Goal: Task Accomplishment & Management: Complete application form

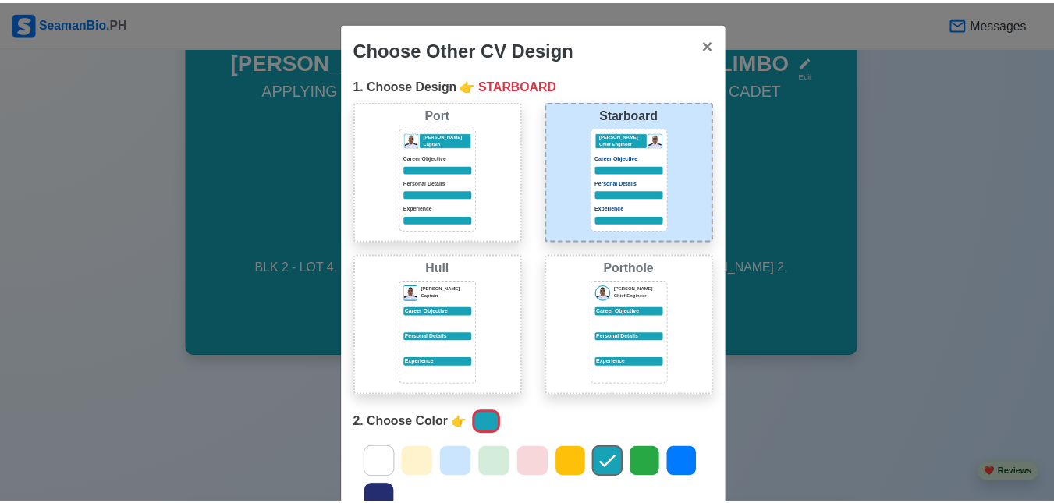
scroll to position [215, 0]
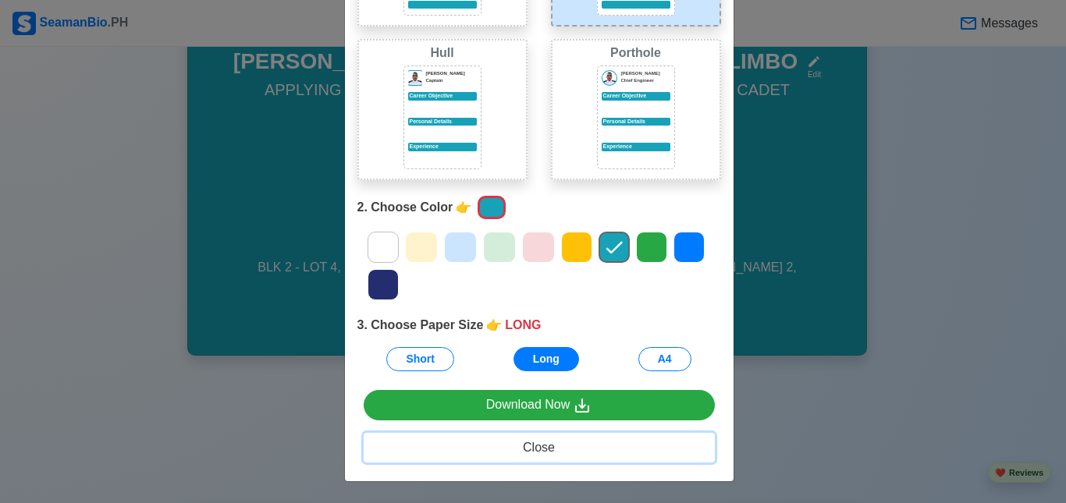
click at [529, 449] on span "Close" at bounding box center [539, 447] width 32 height 13
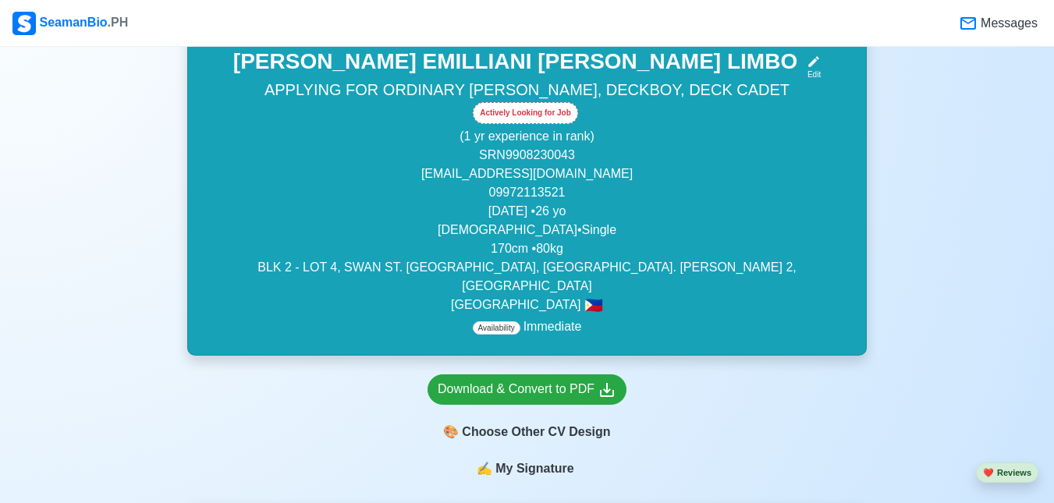
scroll to position [0, 0]
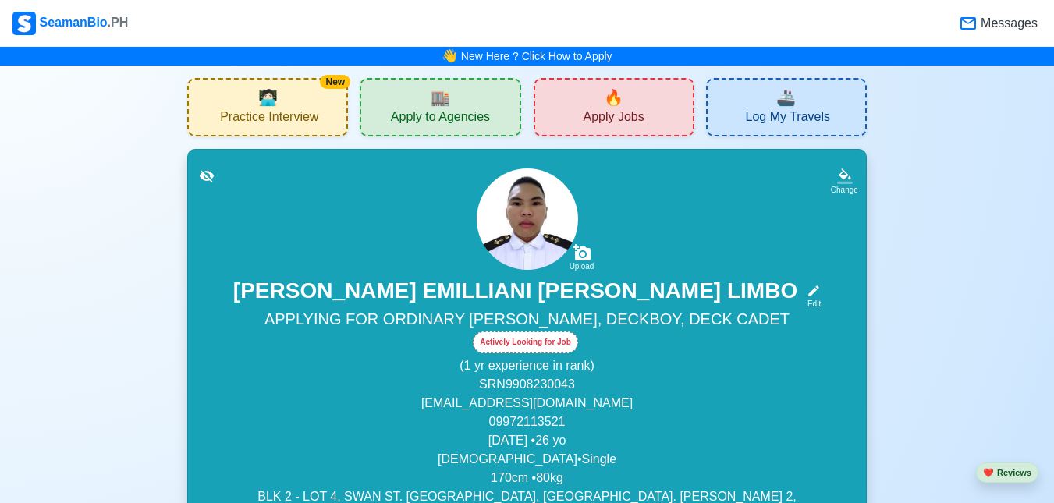
click at [449, 93] on span "🏬" at bounding box center [441, 97] width 20 height 23
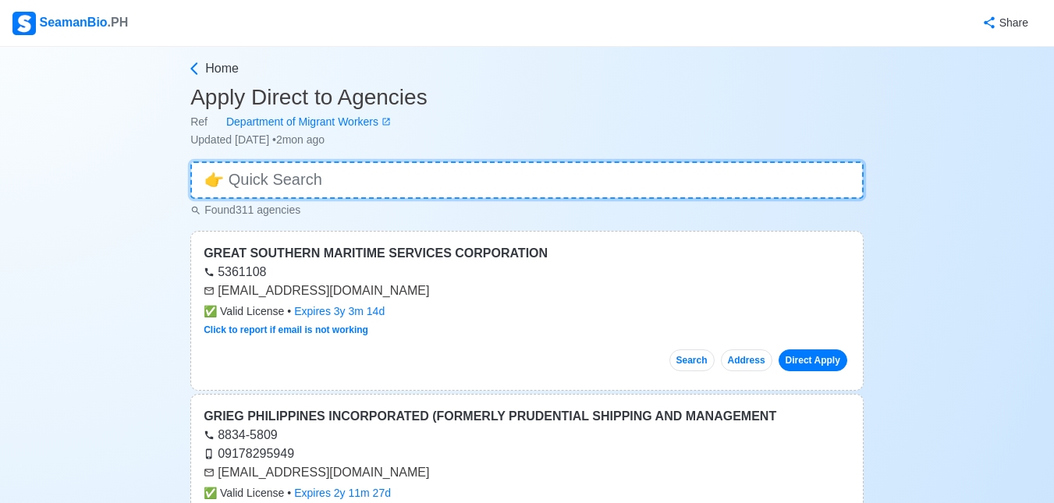
click at [549, 183] on input at bounding box center [526, 180] width 673 height 37
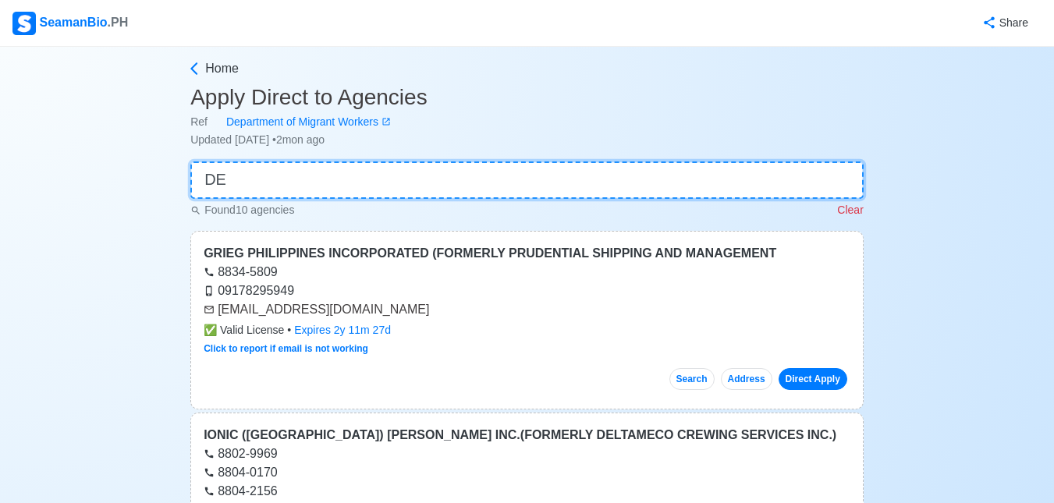
type input "DEC"
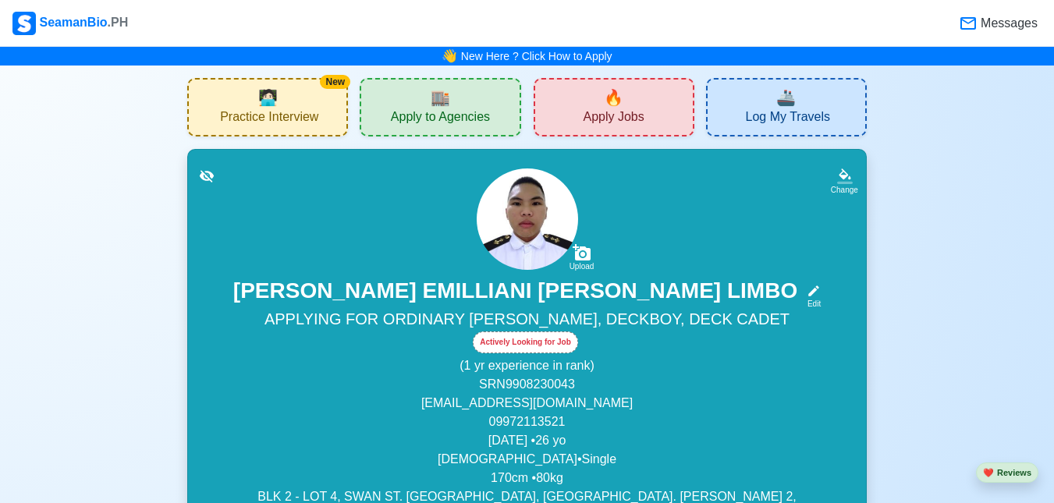
click at [591, 119] on span "Apply Jobs" at bounding box center [613, 119] width 61 height 20
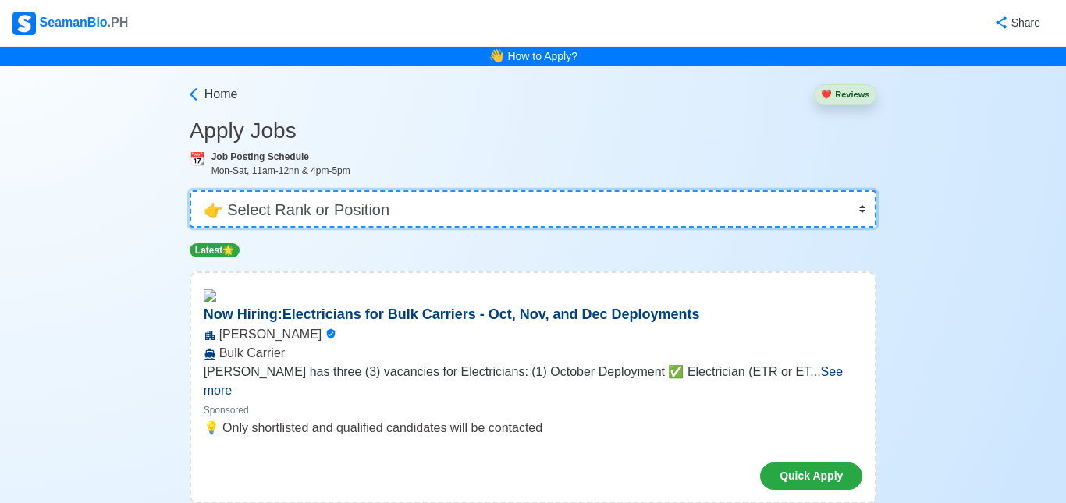
click at [565, 201] on select "👉 Select Rank or Position Master Chief Officer 2nd Officer 3rd Officer Junior O…" at bounding box center [533, 208] width 687 height 37
click at [840, 205] on select "👉 Select Rank or Position Master Chief Officer 2nd Officer 3rd Officer Junior O…" at bounding box center [533, 208] width 687 height 37
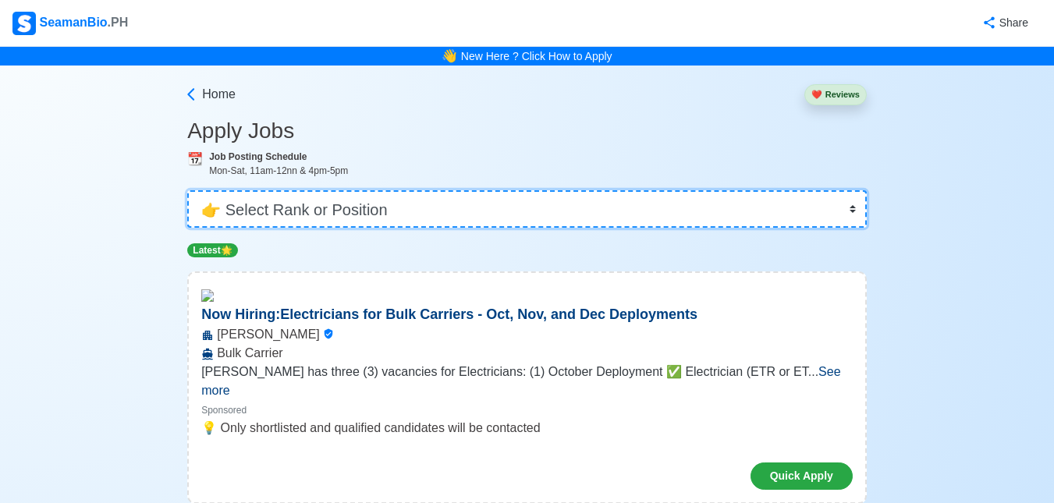
select select "Others"
click at [189, 190] on select "👉 Select Rank or Position Master Chief Officer 2nd Officer 3rd Officer Junior O…" at bounding box center [527, 208] width 680 height 37
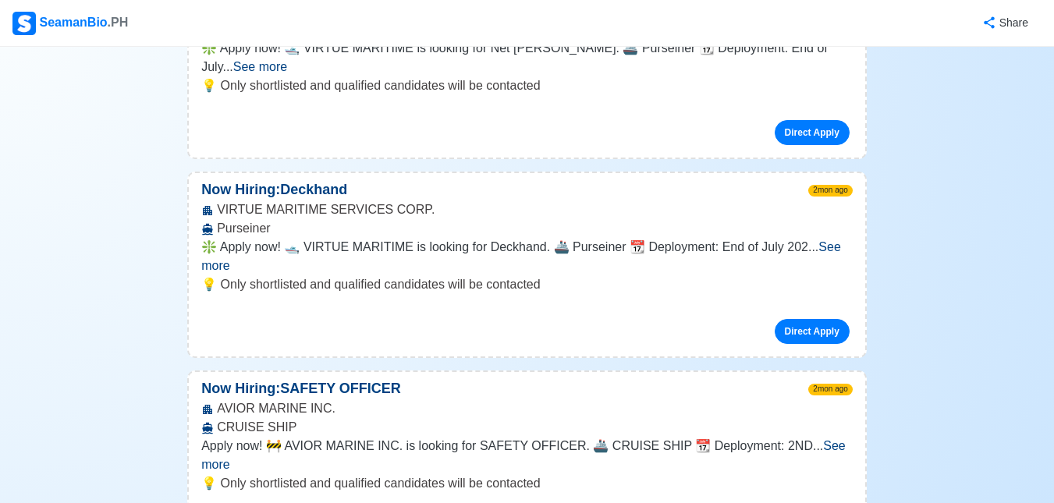
scroll to position [6867, 0]
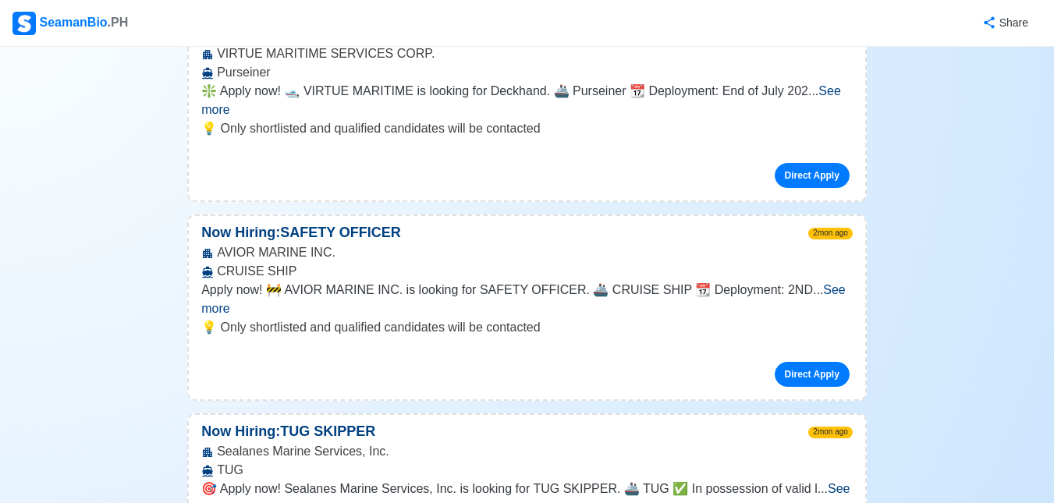
scroll to position [7101, 0]
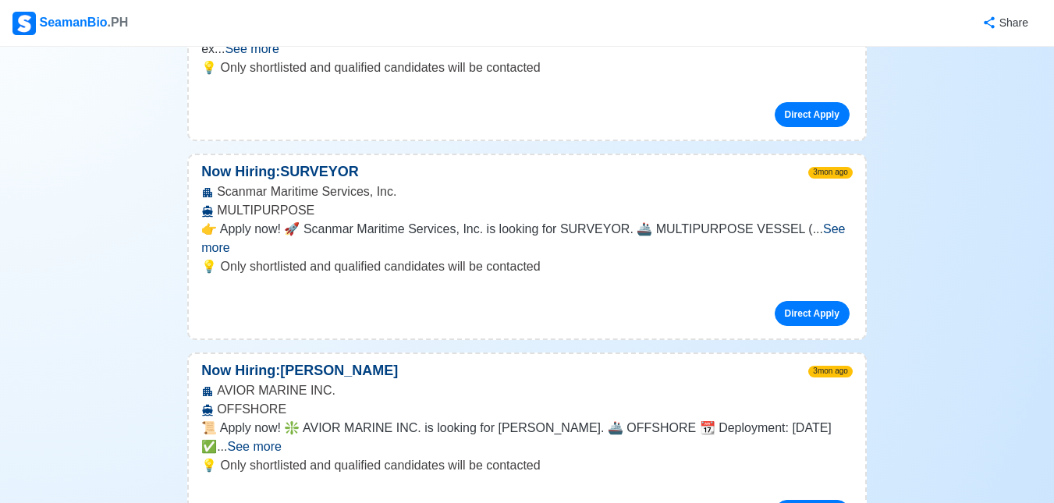
scroll to position [8193, 0]
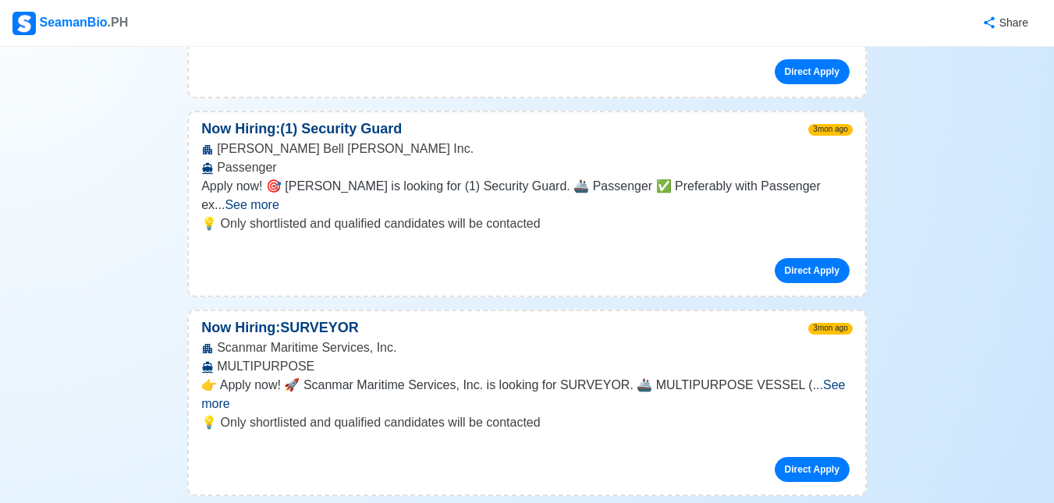
click at [1012, 25] on button "Share" at bounding box center [1004, 23] width 75 height 30
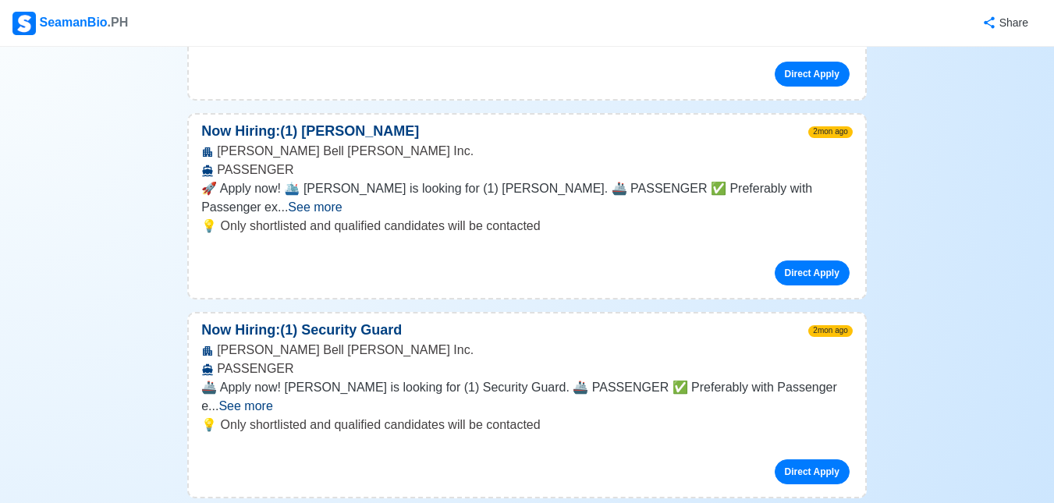
scroll to position [6242, 0]
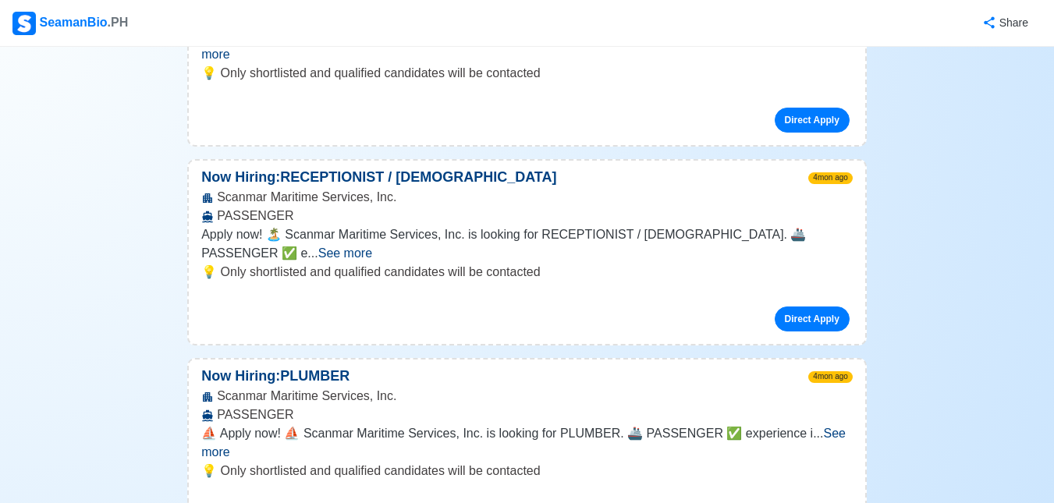
scroll to position [10534, 0]
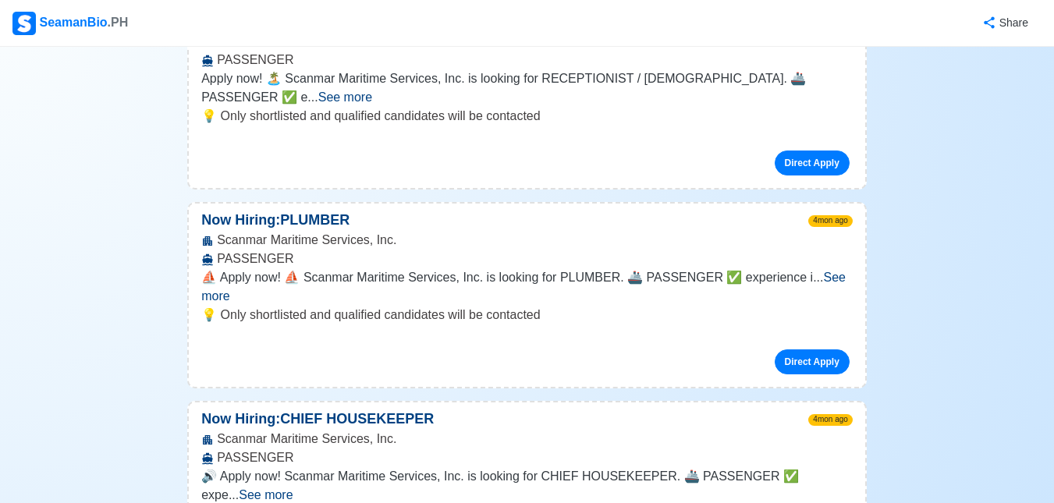
click at [62, 29] on div "SeamanBio .PH" at bounding box center [69, 23] width 115 height 23
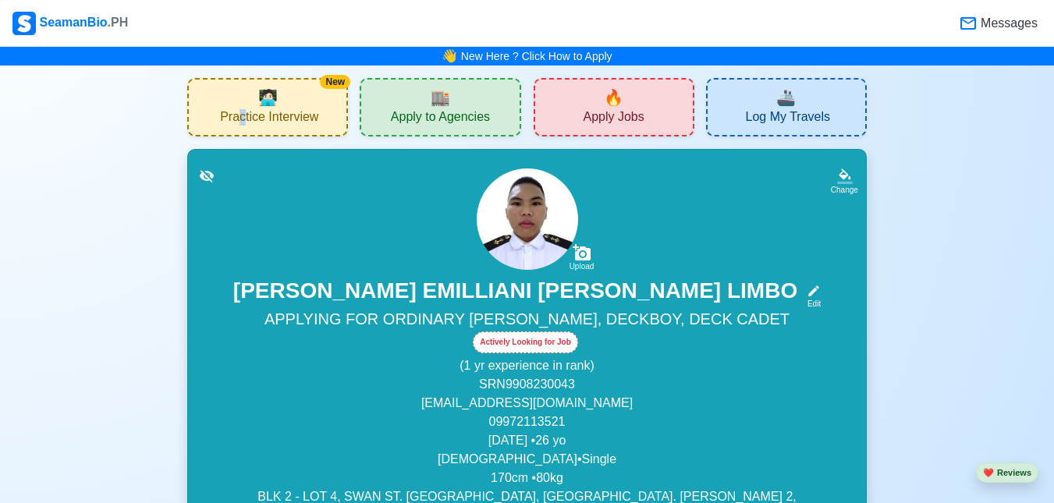
click at [243, 107] on div "New 🧑🏻‍💻 Practice Interview" at bounding box center [267, 107] width 161 height 59
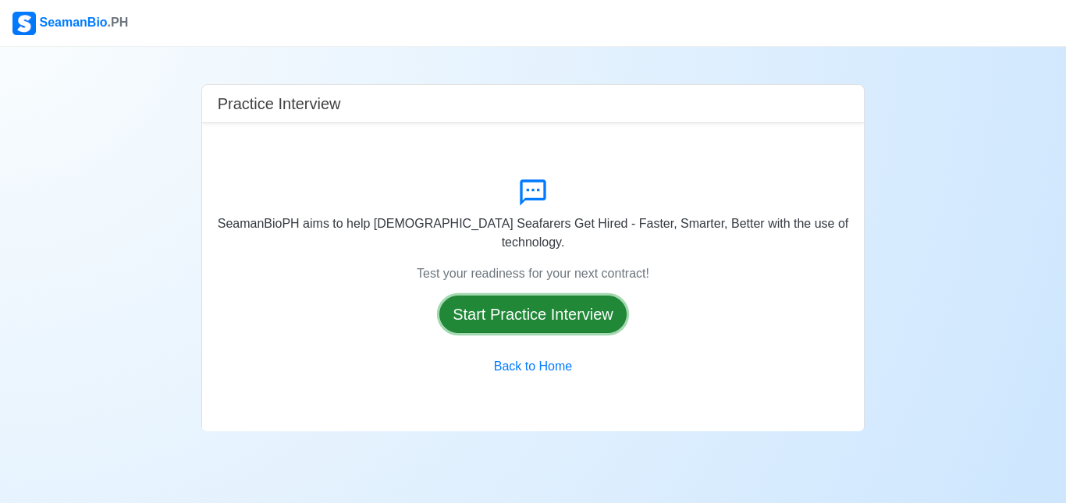
click at [547, 309] on button "Start Practice Interview" at bounding box center [532, 314] width 187 height 37
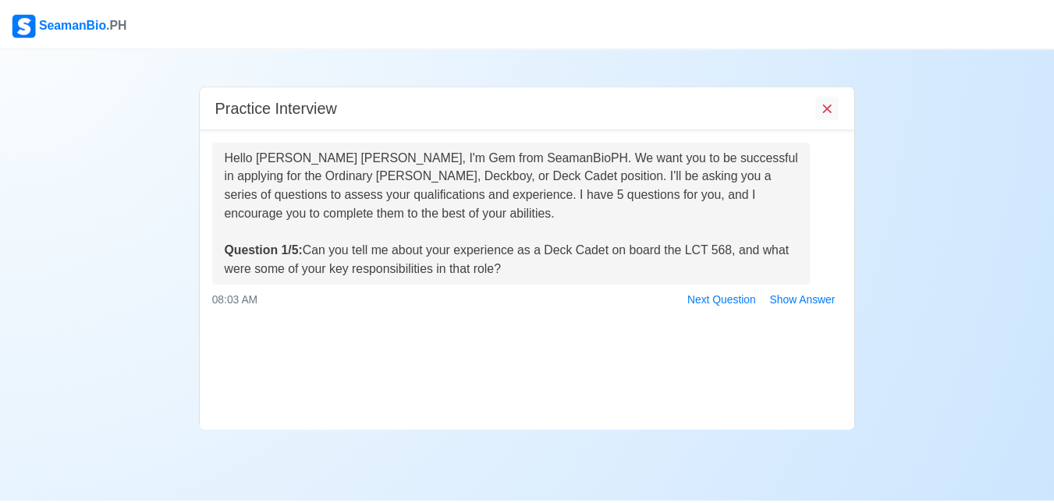
scroll to position [66, 0]
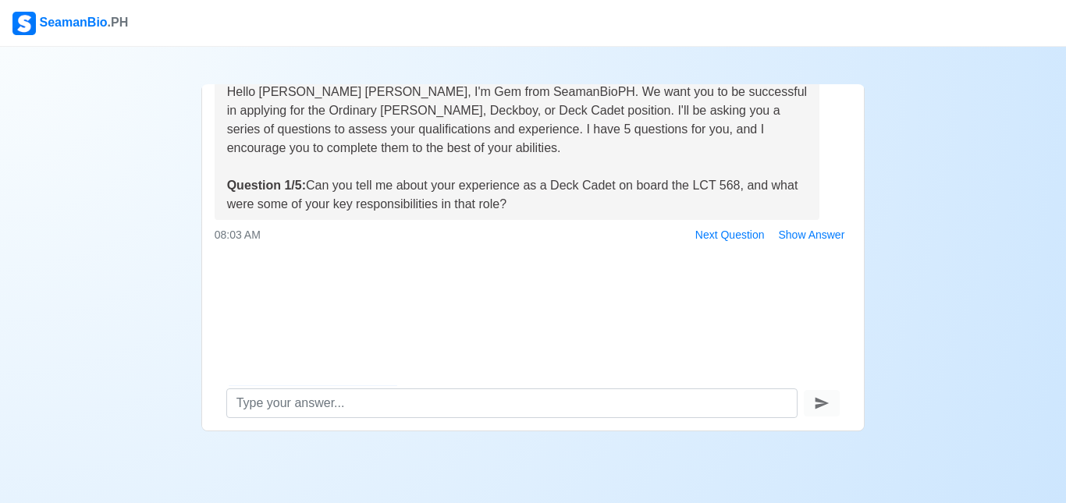
click at [65, 19] on div "SeamanBio .PH" at bounding box center [69, 23] width 115 height 23
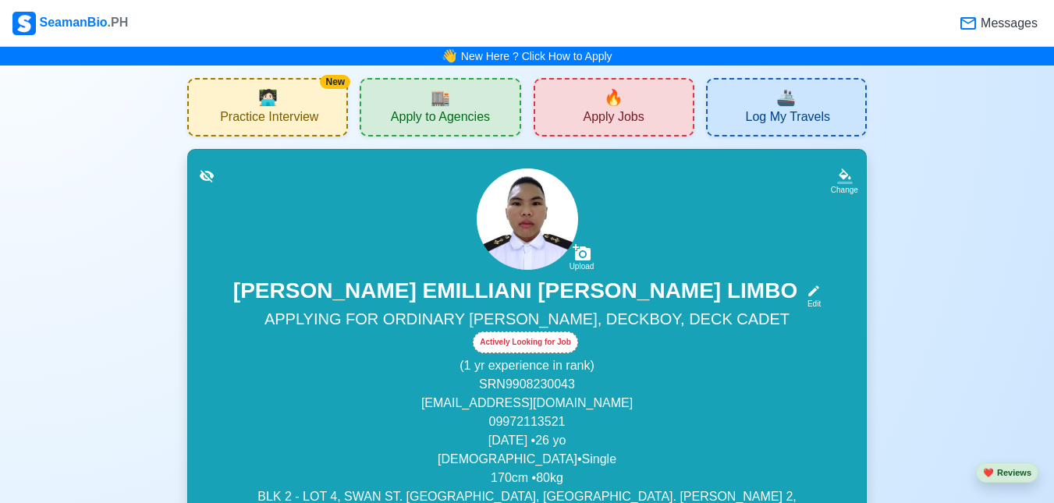
click at [573, 92] on div "🔥 Apply Jobs" at bounding box center [614, 107] width 161 height 59
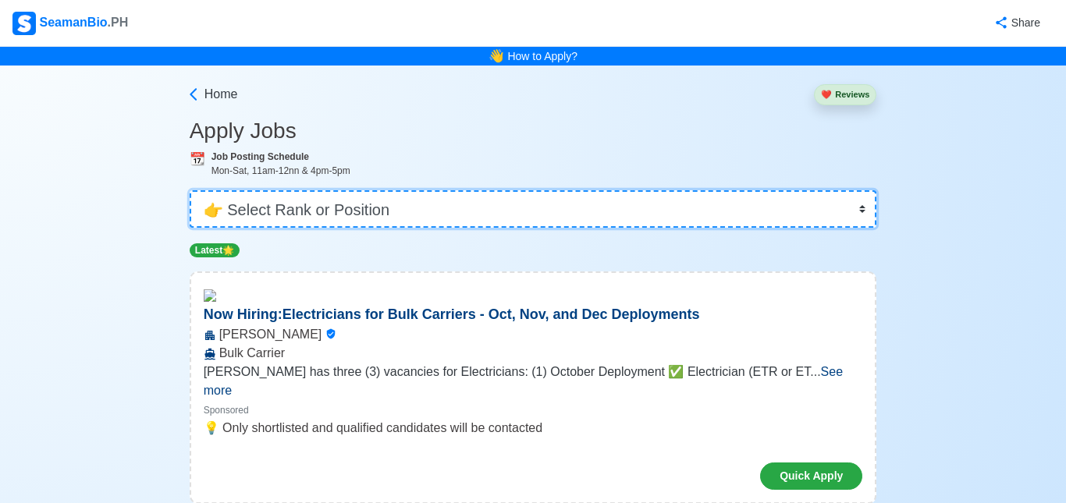
click at [387, 215] on select "👉 Select Rank or Position Master Chief Officer 2nd Officer 3rd Officer Junior O…" at bounding box center [533, 208] width 687 height 37
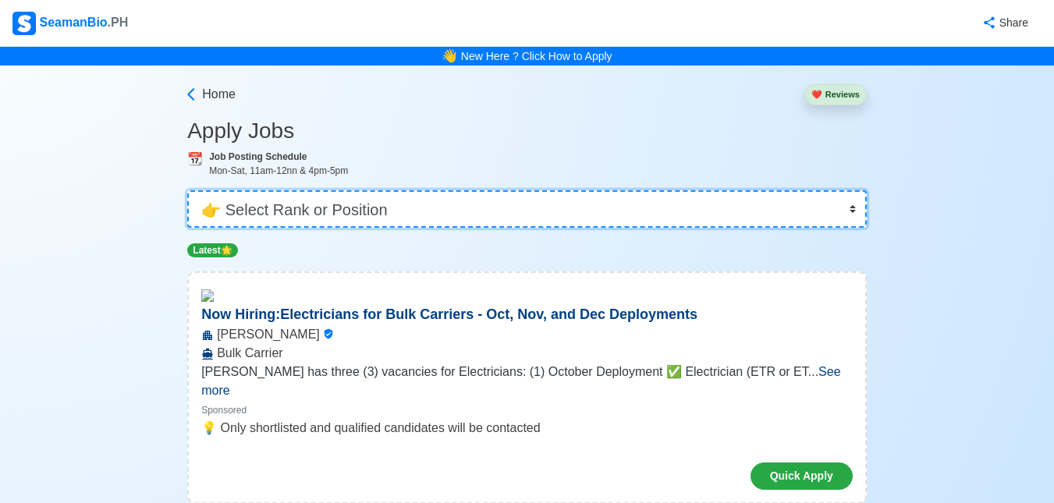
select select "Cadet"
click at [189, 190] on select "👉 Select Rank or Position Master Chief Officer 2nd Officer 3rd Officer Junior O…" at bounding box center [527, 208] width 680 height 37
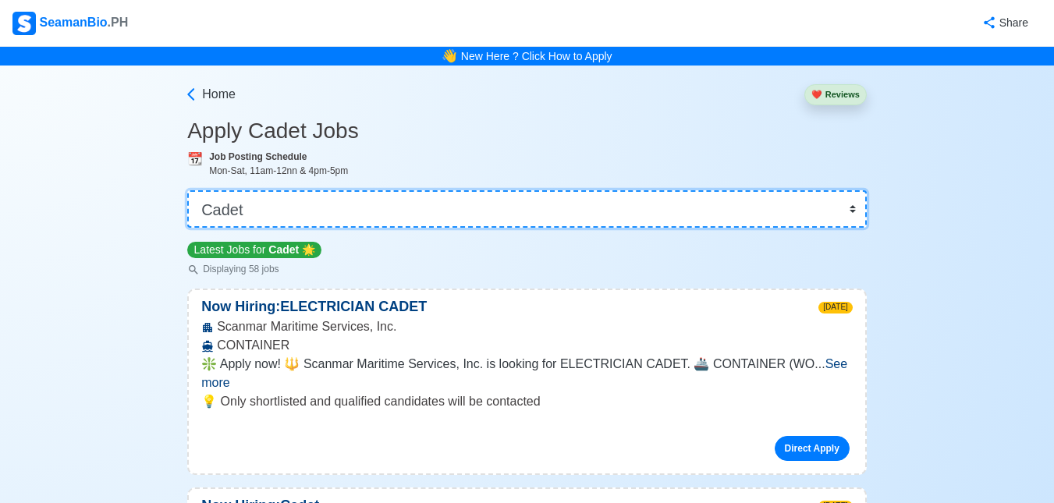
scroll to position [156, 0]
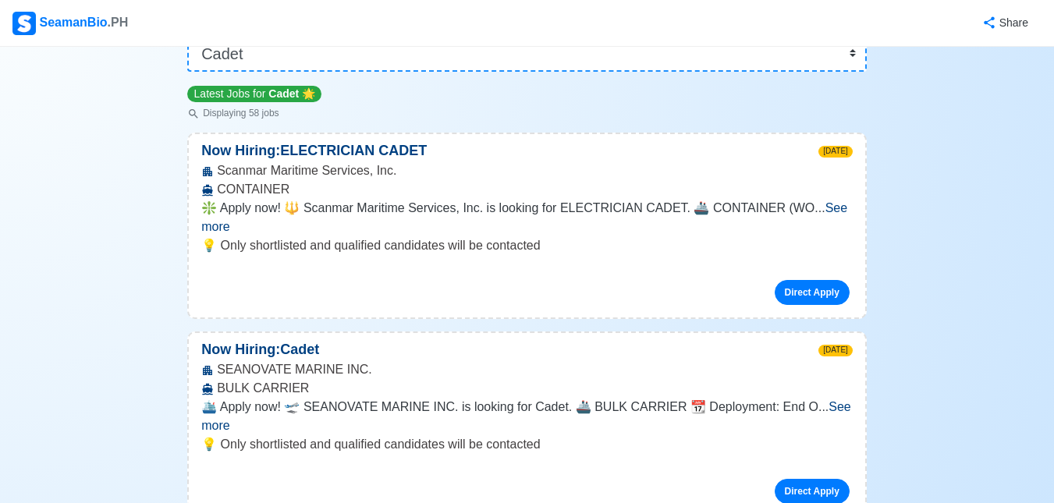
click at [820, 400] on span "See more" at bounding box center [526, 416] width 650 height 32
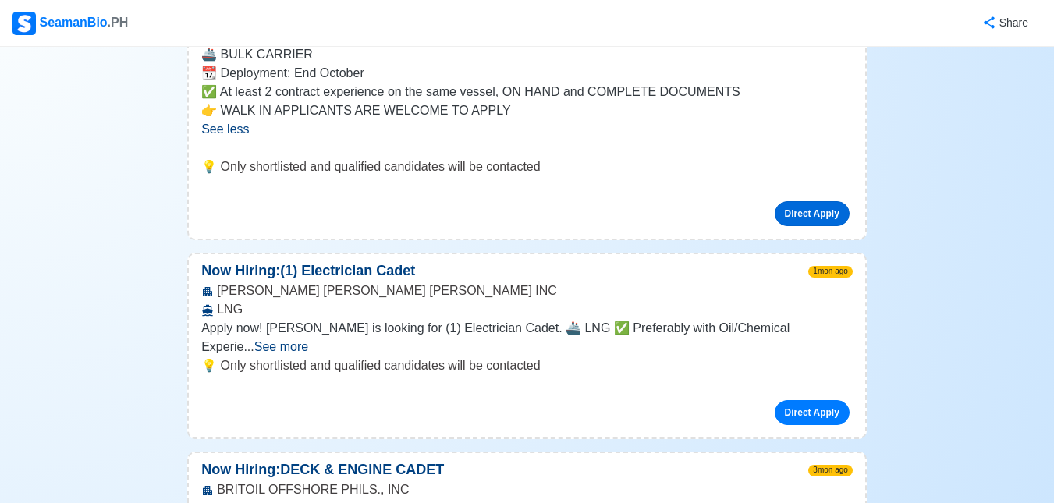
scroll to position [624, 0]
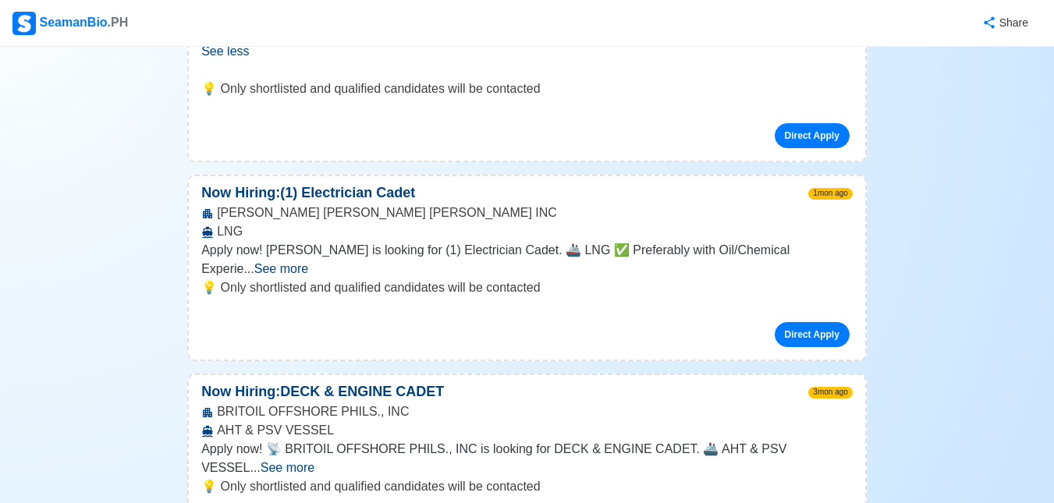
click at [314, 461] on span "See more" at bounding box center [288, 467] width 54 height 13
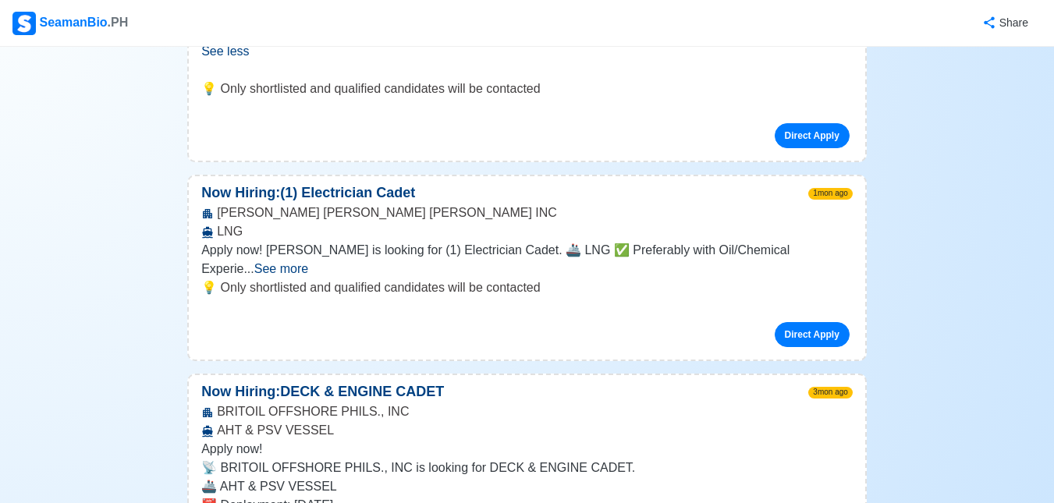
scroll to position [780, 0]
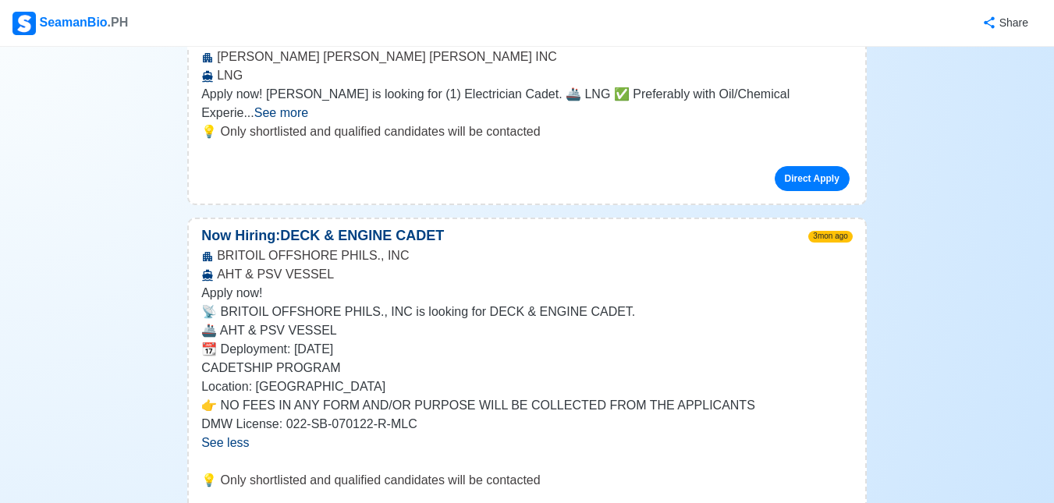
click at [55, 22] on div "SeamanBio .PH" at bounding box center [69, 23] width 115 height 23
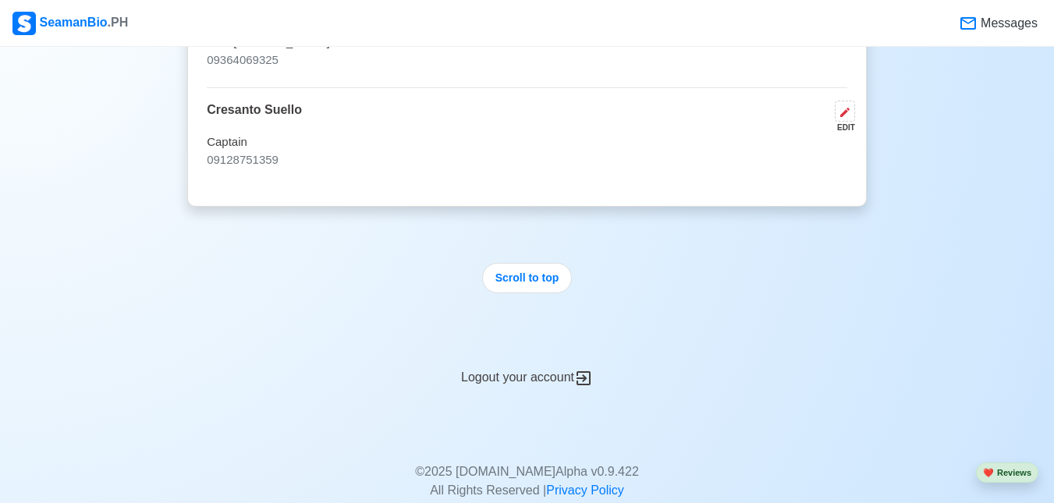
scroll to position [3955, 0]
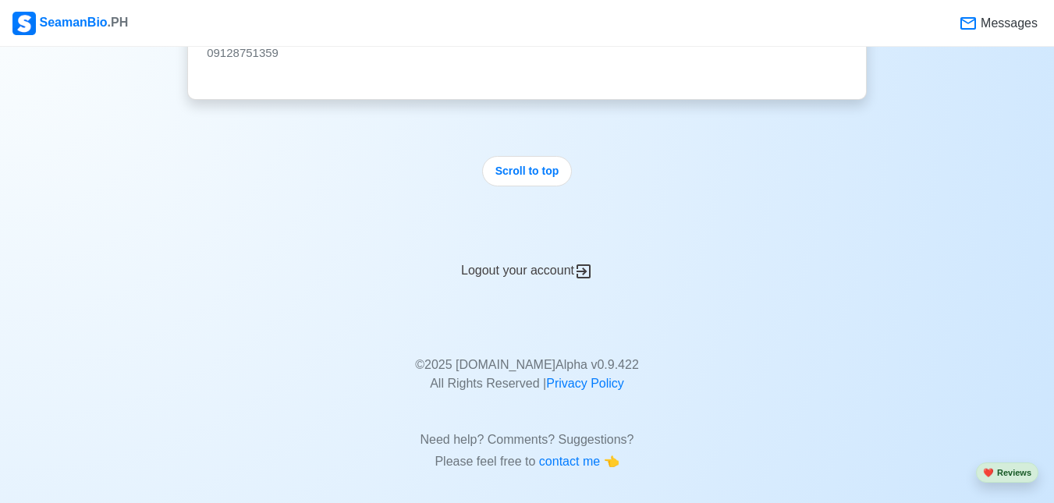
click at [543, 251] on div "Logout your account" at bounding box center [527, 262] width 680 height 38
